Goal: Information Seeking & Learning: Learn about a topic

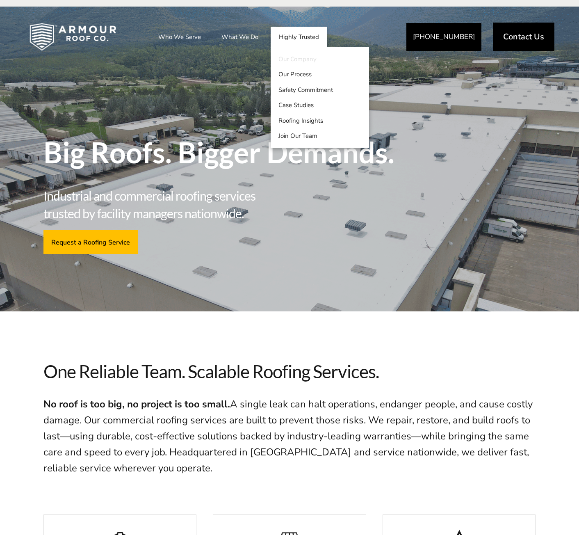
click at [310, 60] on link "Our Company" at bounding box center [320, 59] width 98 height 16
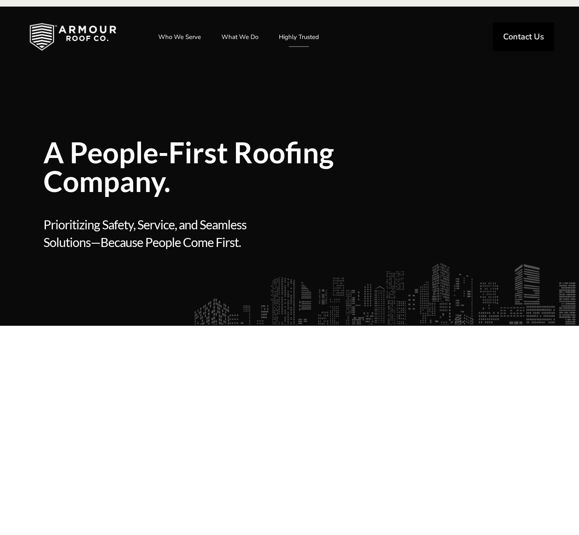
click at [80, 35] on img at bounding box center [72, 36] width 113 height 41
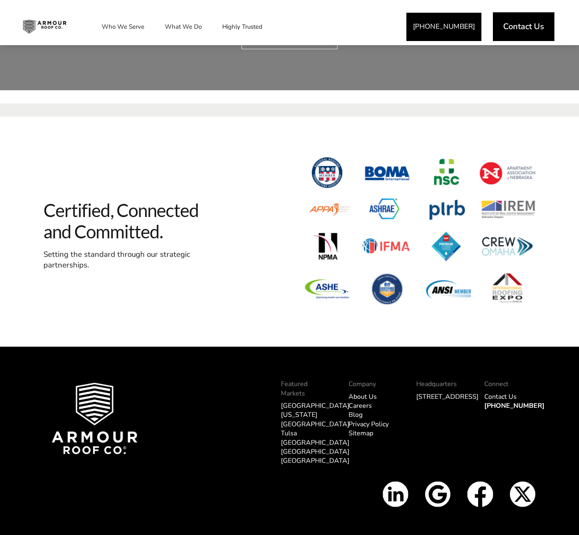
scroll to position [2367, 0]
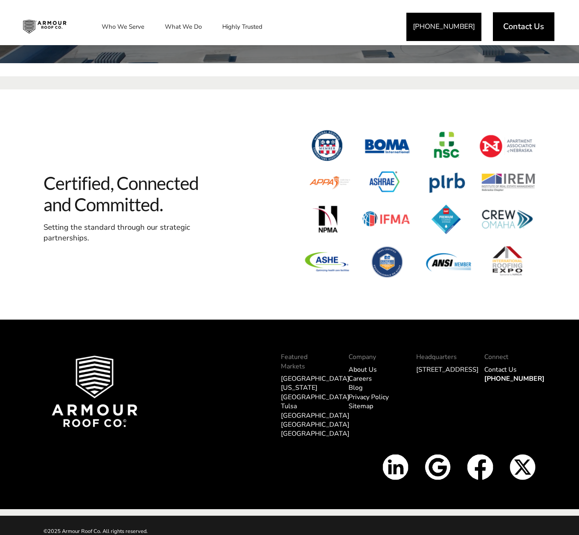
drag, startPoint x: 452, startPoint y: 381, endPoint x: 418, endPoint y: 381, distance: 33.6
click at [418, 374] on li "[STREET_ADDRESS]" at bounding box center [441, 369] width 51 height 9
drag, startPoint x: 398, startPoint y: 335, endPoint x: 353, endPoint y: 330, distance: 45.4
click at [398, 335] on div "Featured Markets Omaha Kansas City Tulsa Dallas Los Angeles Tampa Company About…" at bounding box center [374, 393] width 323 height 121
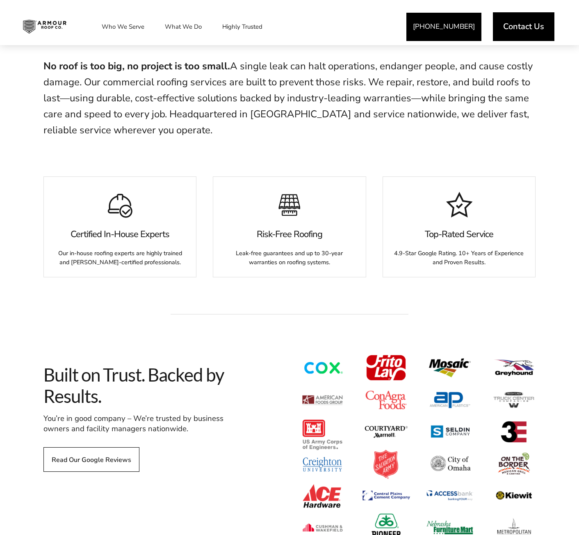
scroll to position [0, 0]
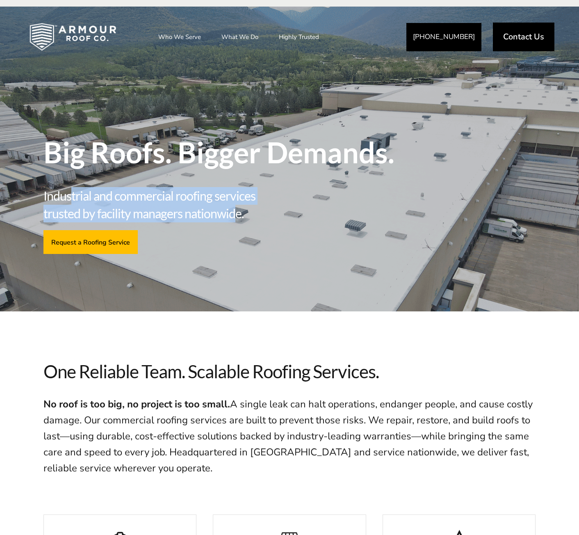
drag, startPoint x: 71, startPoint y: 199, endPoint x: 272, endPoint y: 216, distance: 201.6
click at [237, 227] on div "Big Roofs. Bigger Demands. Industrial and commercial roofing services trusted b…" at bounding box center [225, 184] width 365 height 145
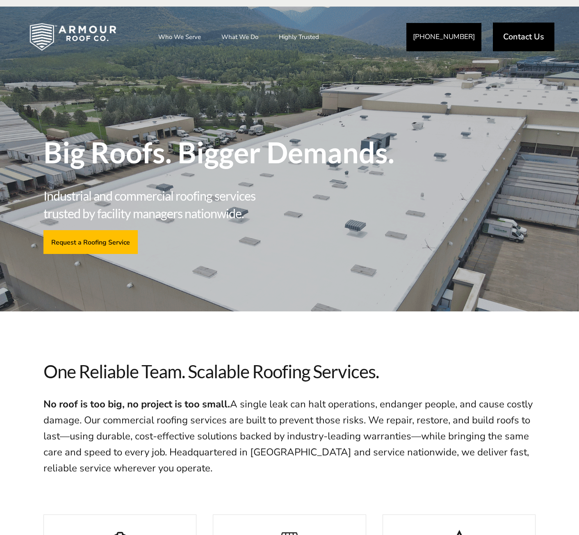
click at [272, 216] on span "Industrial and commercial roofing services trusted by facility managers nationw…" at bounding box center [164, 204] width 243 height 35
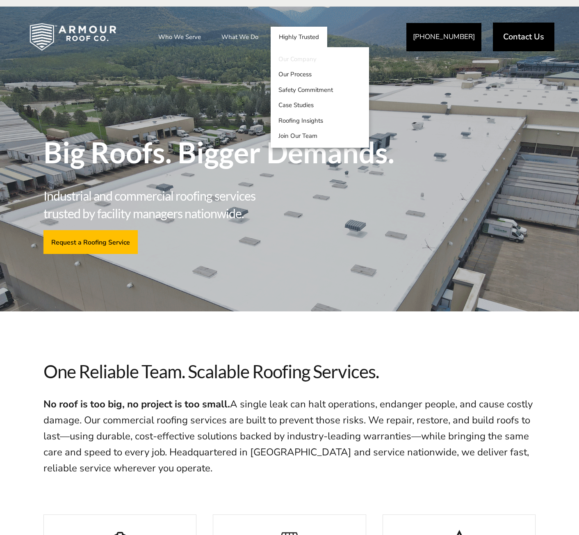
click at [299, 60] on link "Our Company" at bounding box center [320, 59] width 98 height 16
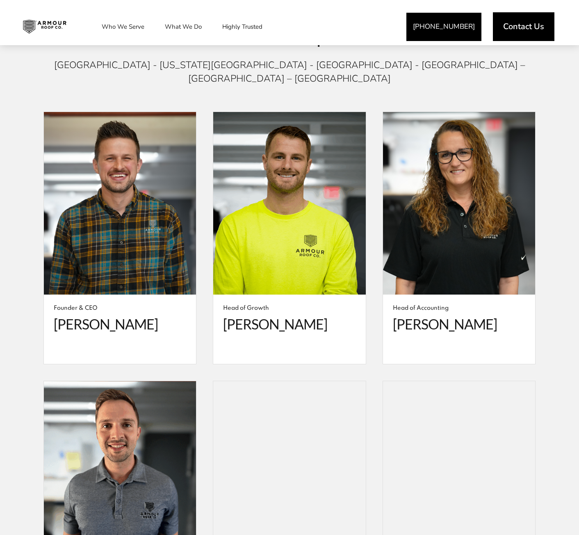
scroll to position [1531, 0]
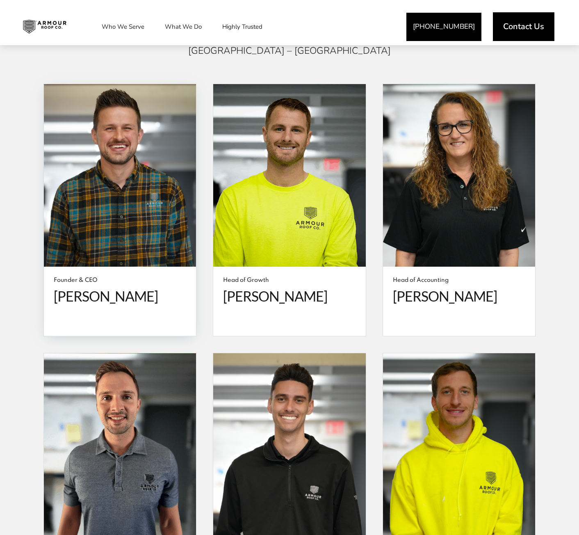
click at [147, 165] on span at bounding box center [120, 175] width 152 height 183
click at [131, 170] on span at bounding box center [120, 175] width 152 height 183
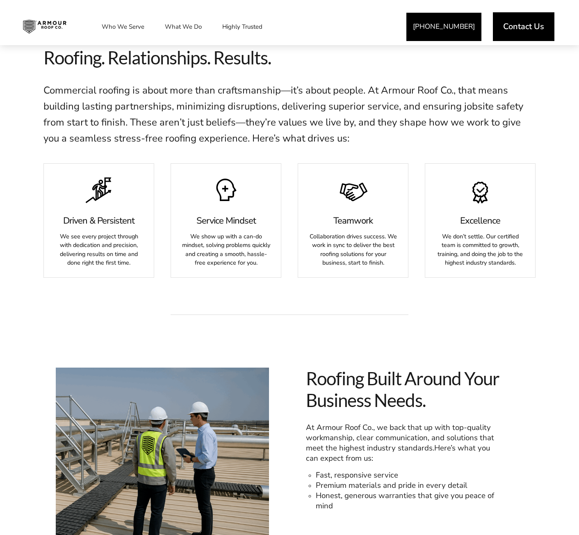
scroll to position [274, 0]
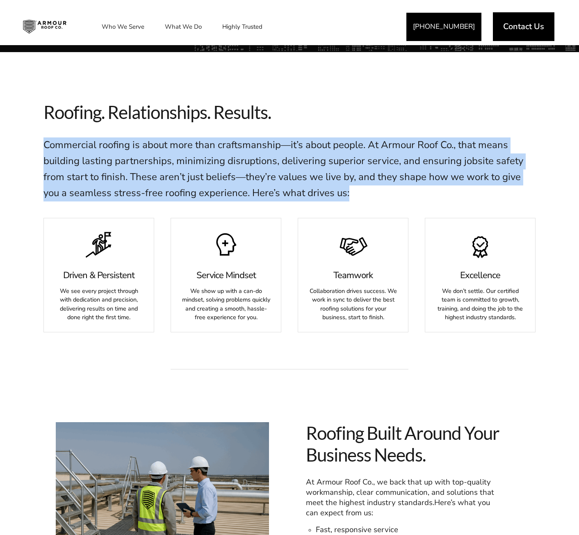
drag, startPoint x: 41, startPoint y: 144, endPoint x: 388, endPoint y: 196, distance: 350.0
click at [388, 196] on div "Roofing. Relationships. Results. Roofing. Relationships. Results. Commercial ro…" at bounding box center [289, 149] width 509 height 137
click at [388, 196] on p "Commercial roofing is about more than craftsmanship—it’s about people. At Armou…" at bounding box center [289, 169] width 492 height 64
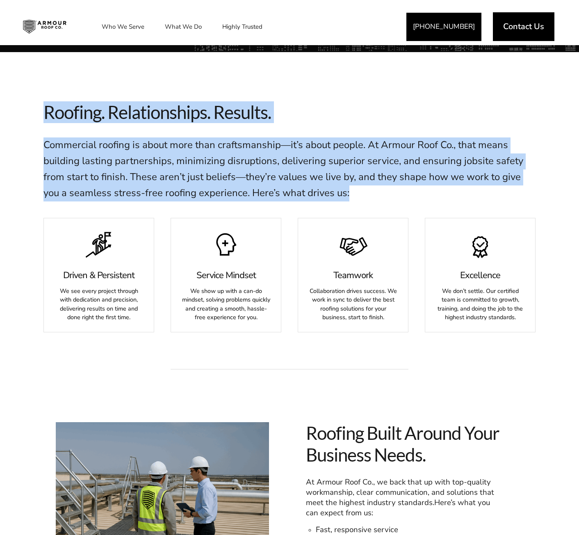
drag, startPoint x: 390, startPoint y: 197, endPoint x: 48, endPoint y: 106, distance: 354.3
click at [48, 106] on div "Roofing. Relationships. Results. Roofing. Relationships. Results. Commercial ro…" at bounding box center [289, 151] width 492 height 116
click at [376, 161] on span "Commercial roofing is about more than craftsmanship—it’s about people. At Armou…" at bounding box center [283, 168] width 480 height 61
